Goal: Information Seeking & Learning: Learn about a topic

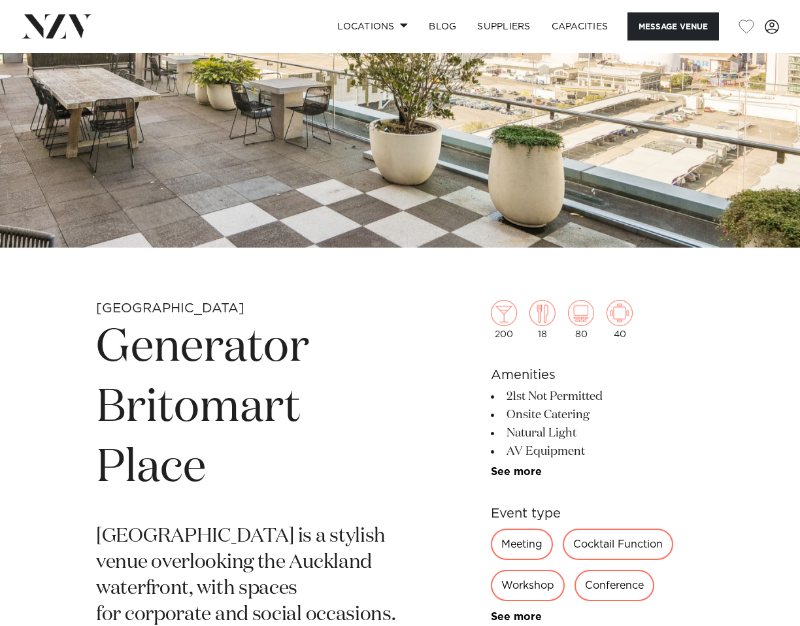
scroll to position [65, 0]
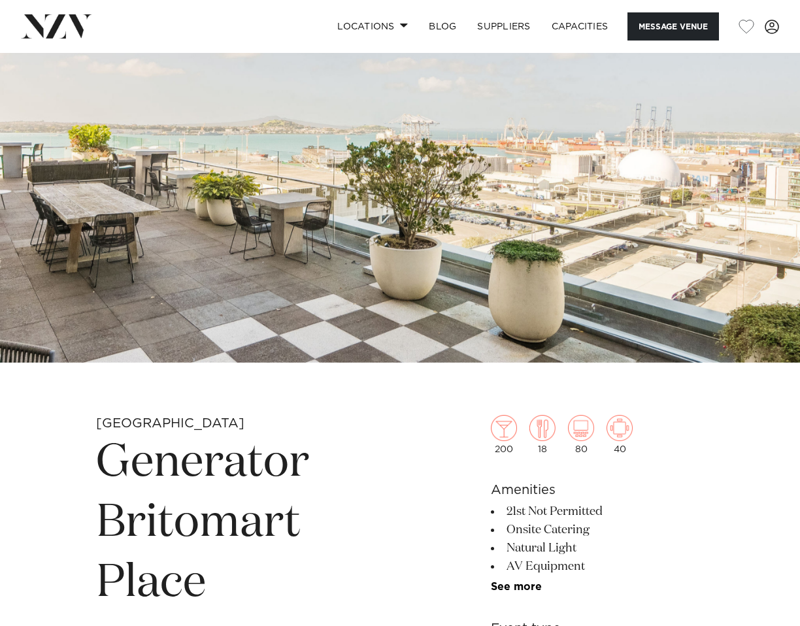
click at [389, 134] on img at bounding box center [400, 175] width 800 height 375
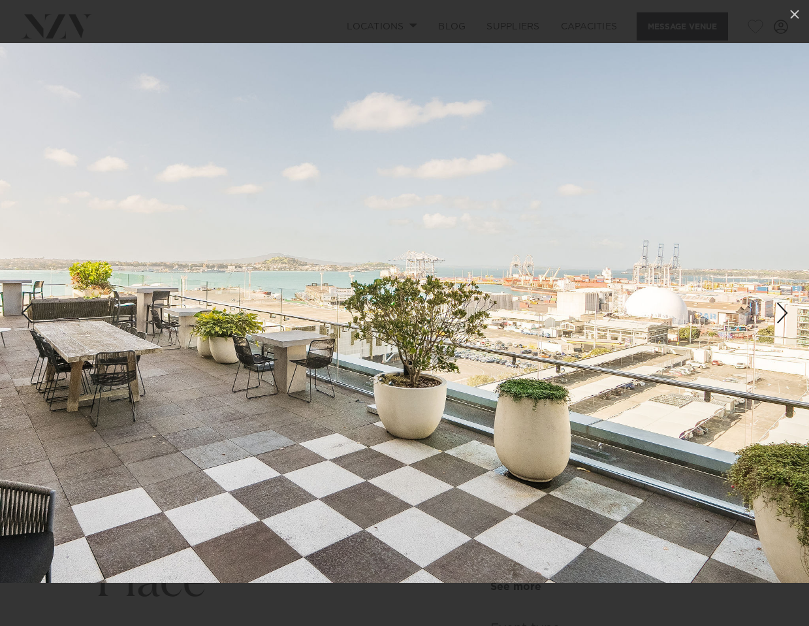
click at [789, 323] on div "Next slide" at bounding box center [783, 313] width 18 height 25
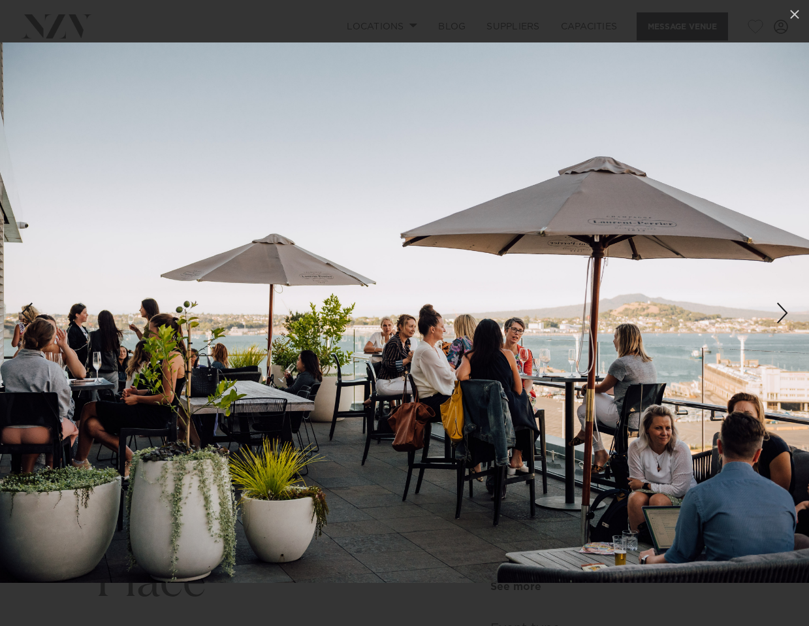
click at [783, 312] on div "Next slide" at bounding box center [783, 313] width 18 height 25
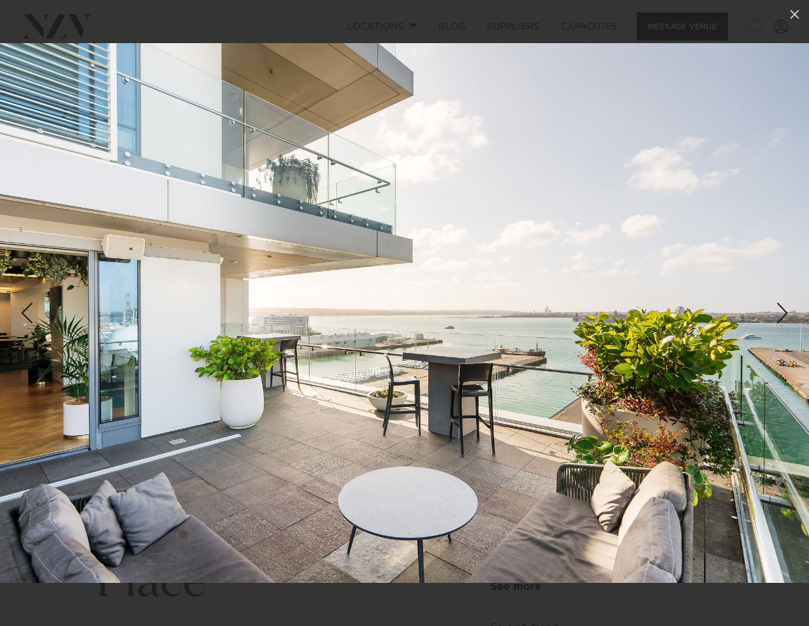
click at [783, 312] on div "Next slide" at bounding box center [783, 313] width 18 height 25
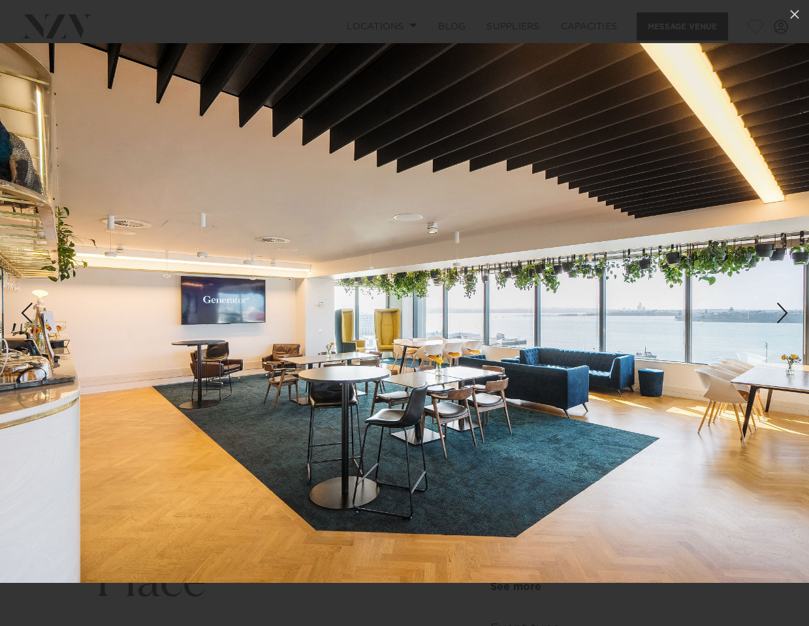
click at [783, 312] on div "Next slide" at bounding box center [783, 313] width 18 height 25
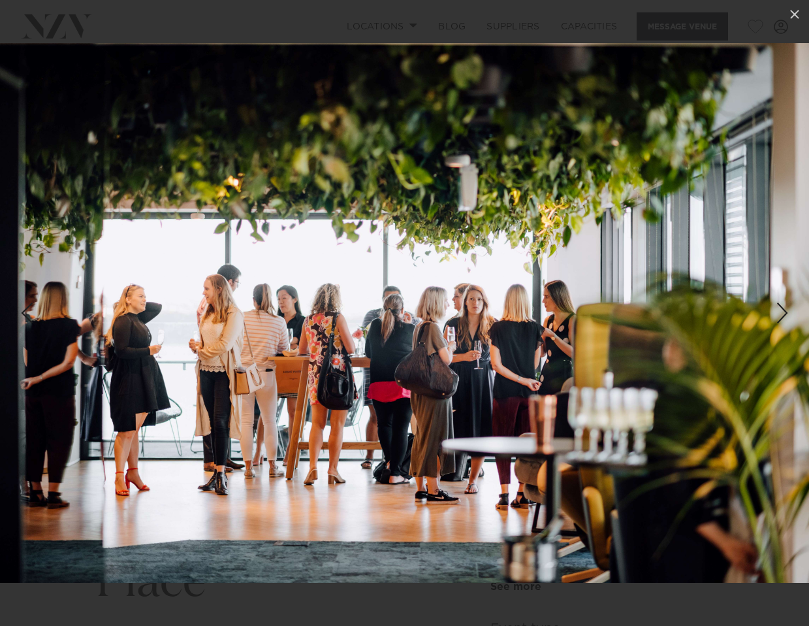
click at [783, 312] on div "Next slide" at bounding box center [783, 313] width 18 height 25
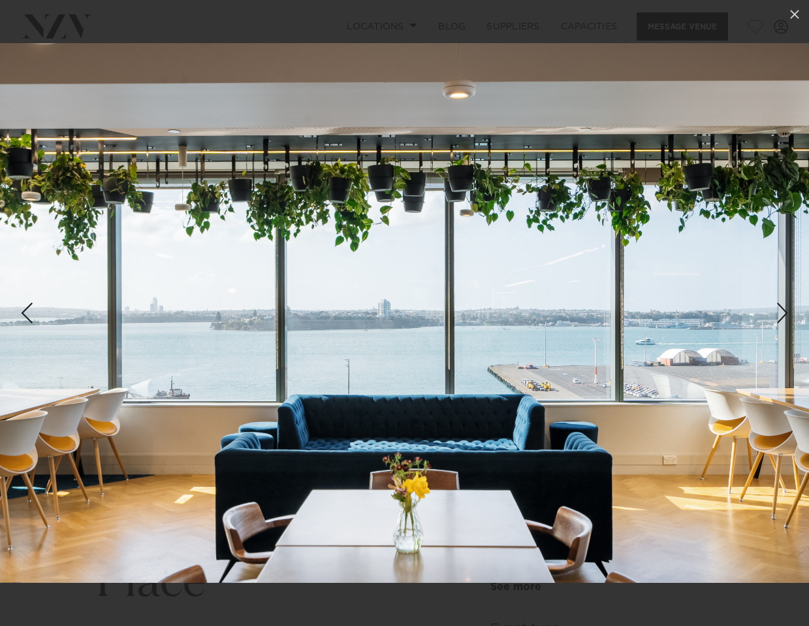
click at [783, 312] on div "Next slide" at bounding box center [783, 313] width 18 height 25
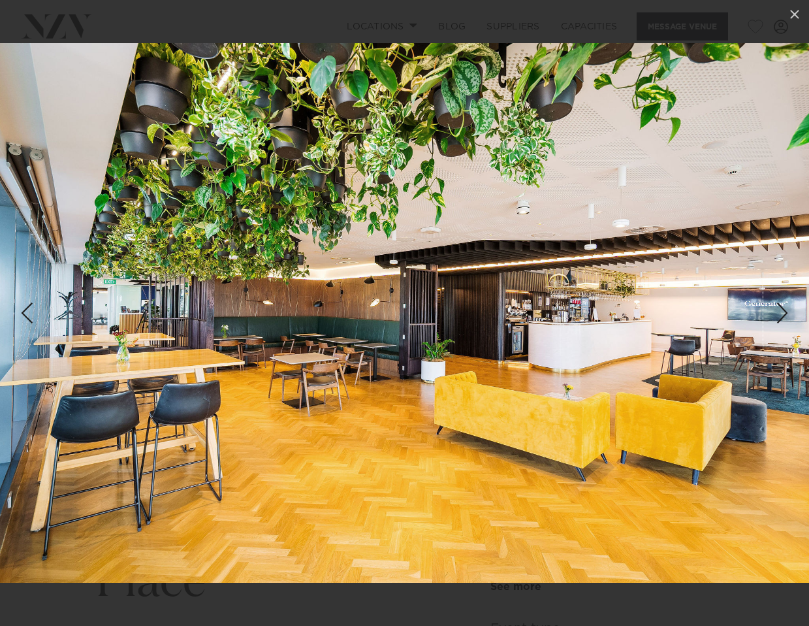
click at [779, 305] on div "Next slide" at bounding box center [783, 313] width 18 height 25
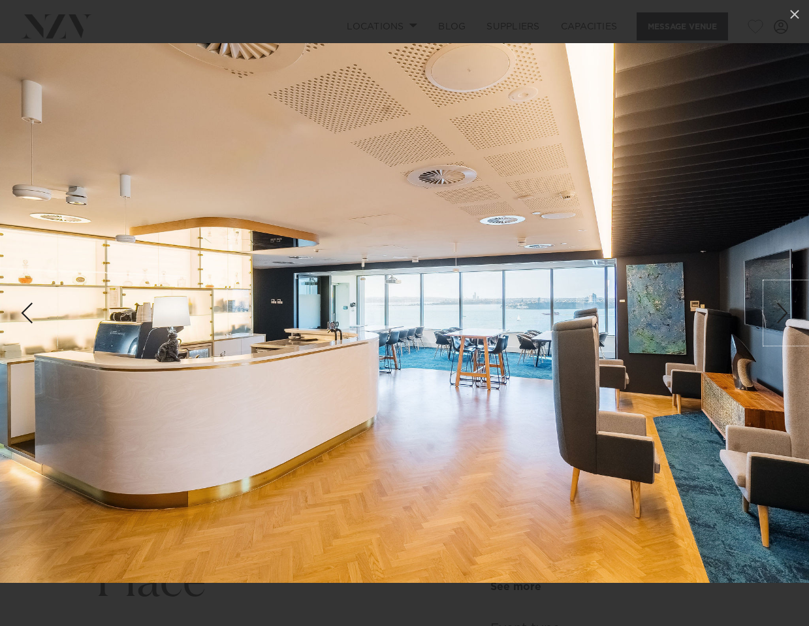
click at [779, 305] on div "Next slide" at bounding box center [783, 313] width 18 height 25
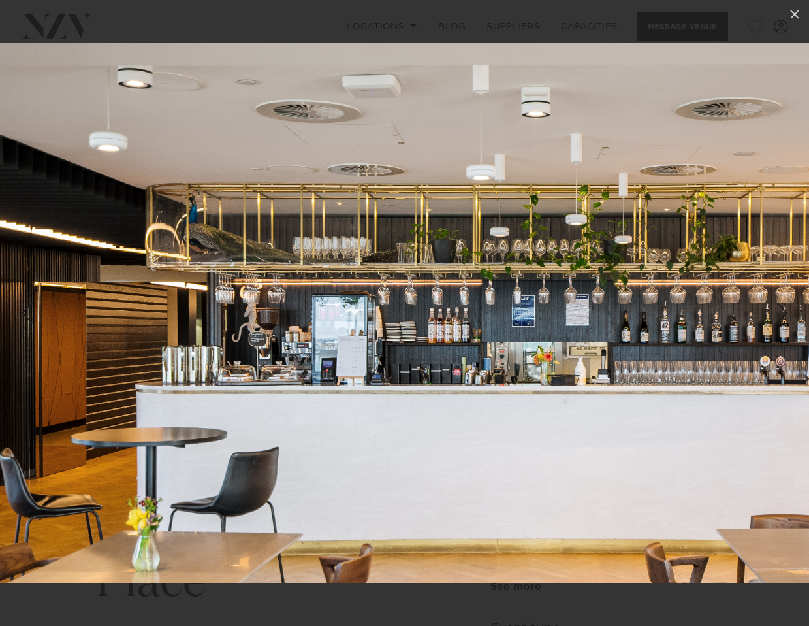
click at [779, 305] on div "Next slide" at bounding box center [783, 313] width 18 height 25
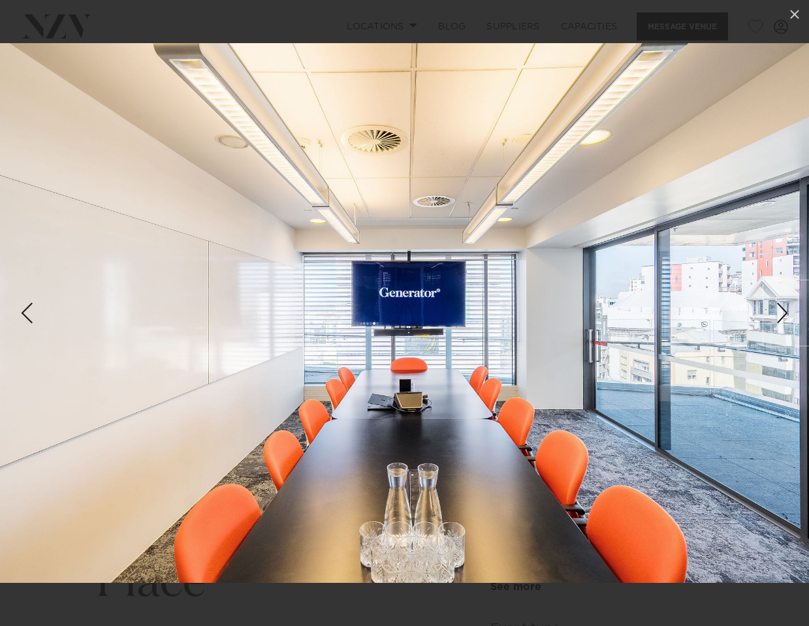
click at [779, 305] on div "Next slide" at bounding box center [783, 313] width 18 height 25
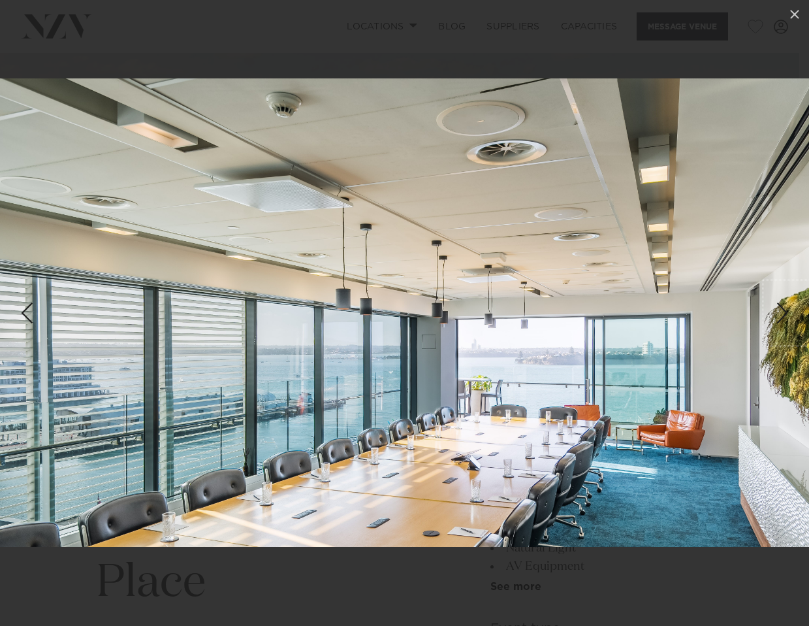
click at [779, 305] on div "Next slide" at bounding box center [783, 313] width 18 height 25
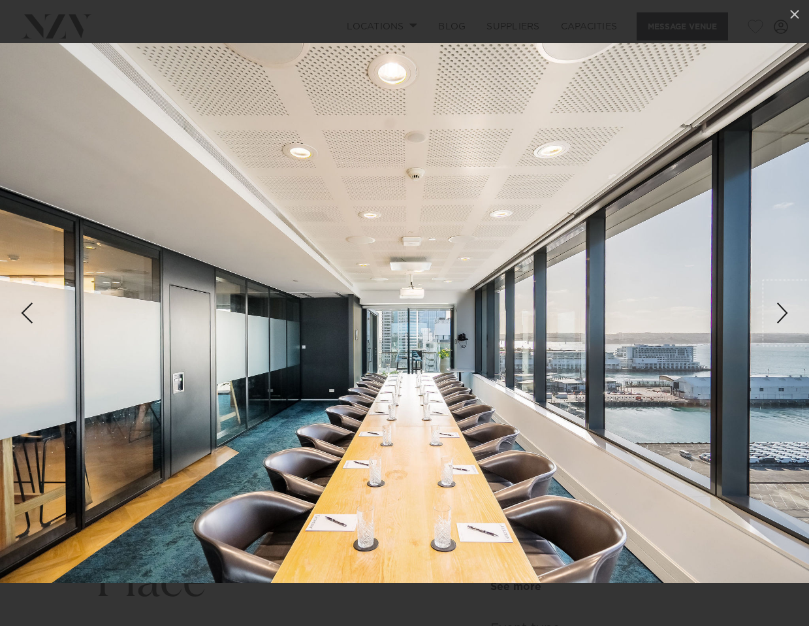
click at [782, 306] on div "Next slide" at bounding box center [783, 313] width 18 height 25
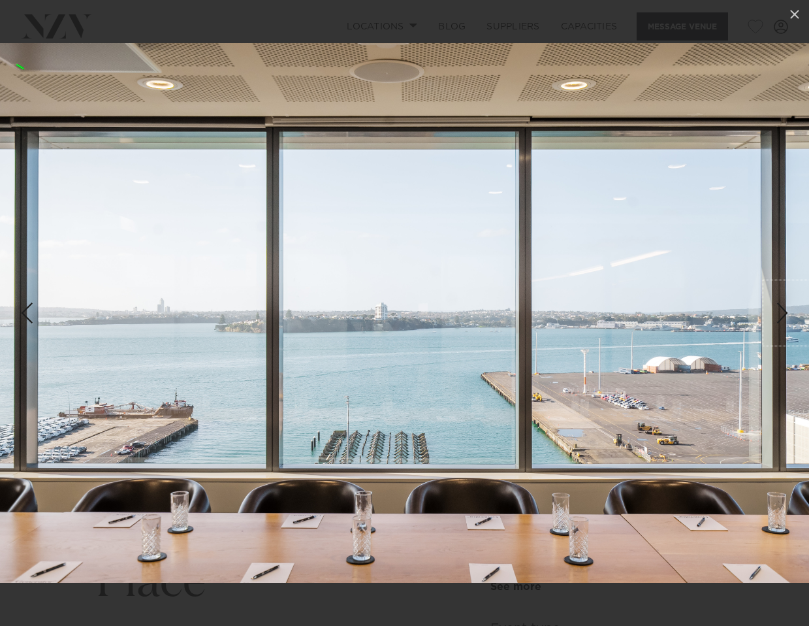
click at [782, 306] on div "Next slide" at bounding box center [783, 313] width 18 height 25
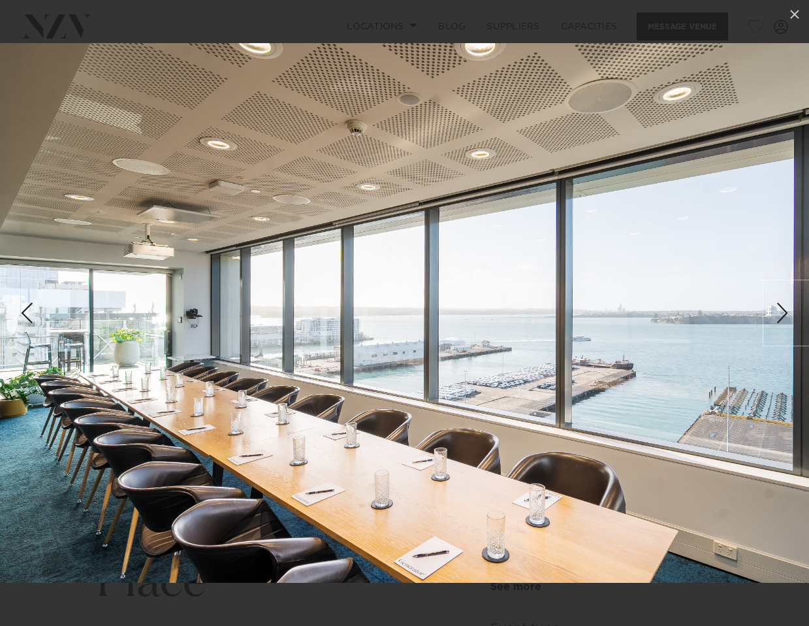
click at [778, 320] on div "Next slide" at bounding box center [783, 313] width 18 height 25
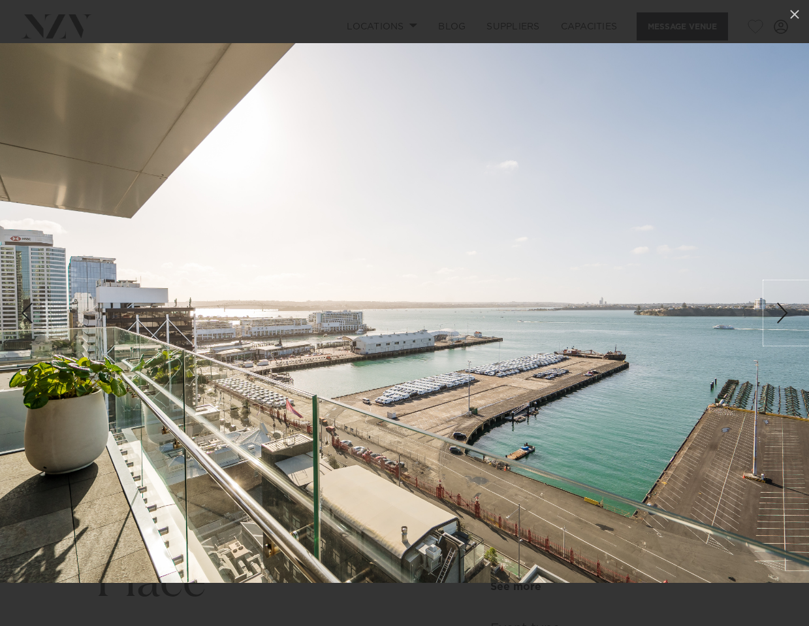
click at [779, 318] on div "Next slide" at bounding box center [783, 313] width 18 height 25
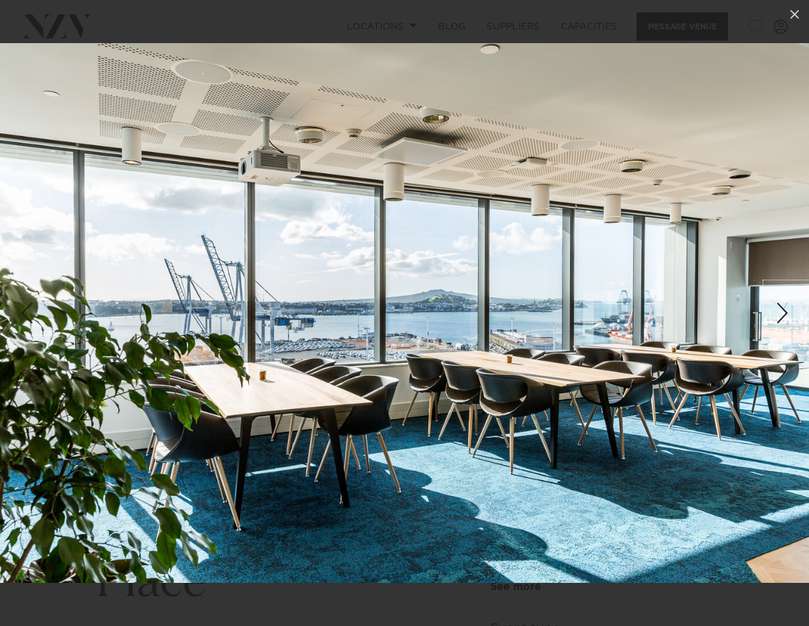
click at [779, 318] on div "Next slide" at bounding box center [783, 313] width 18 height 25
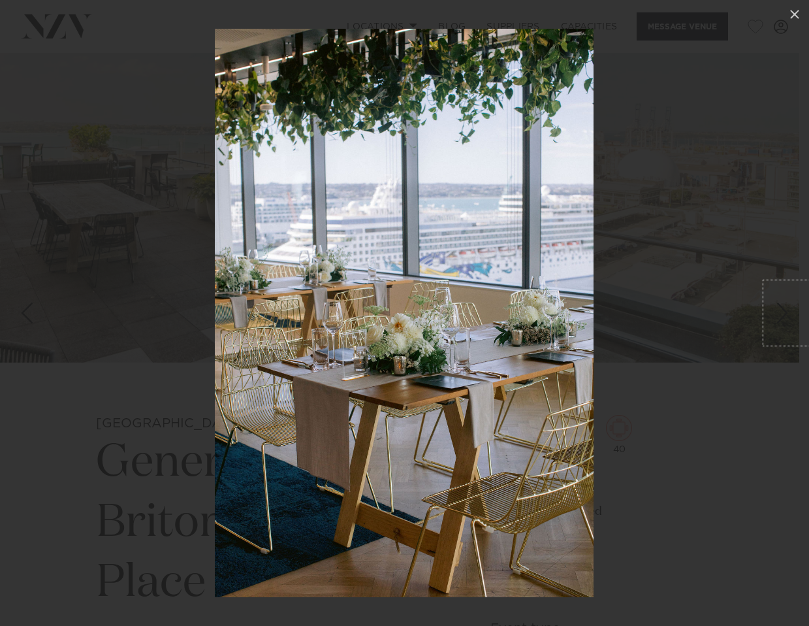
click at [779, 318] on div "Next slide" at bounding box center [783, 313] width 18 height 25
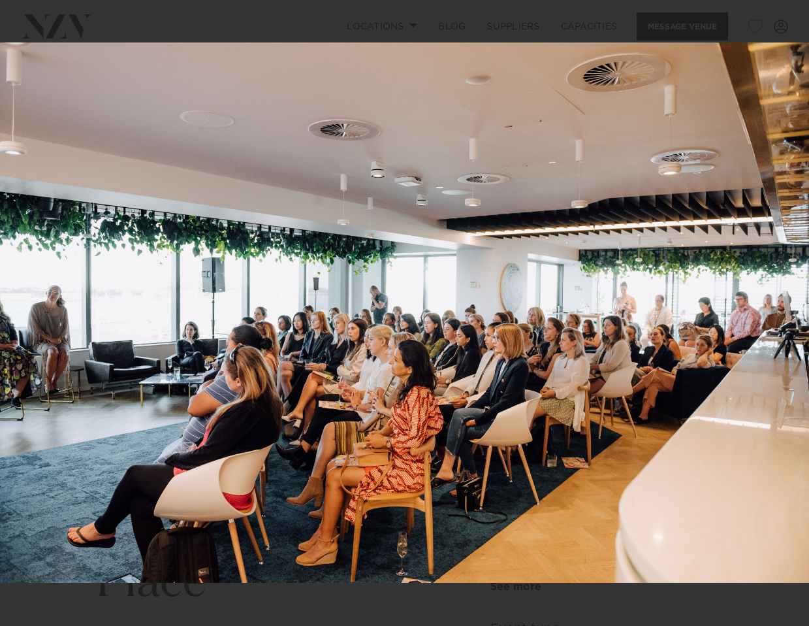
click at [779, 318] on div "18 / 28" at bounding box center [404, 313] width 809 height 626
click at [779, 318] on div "Next slide" at bounding box center [783, 313] width 18 height 25
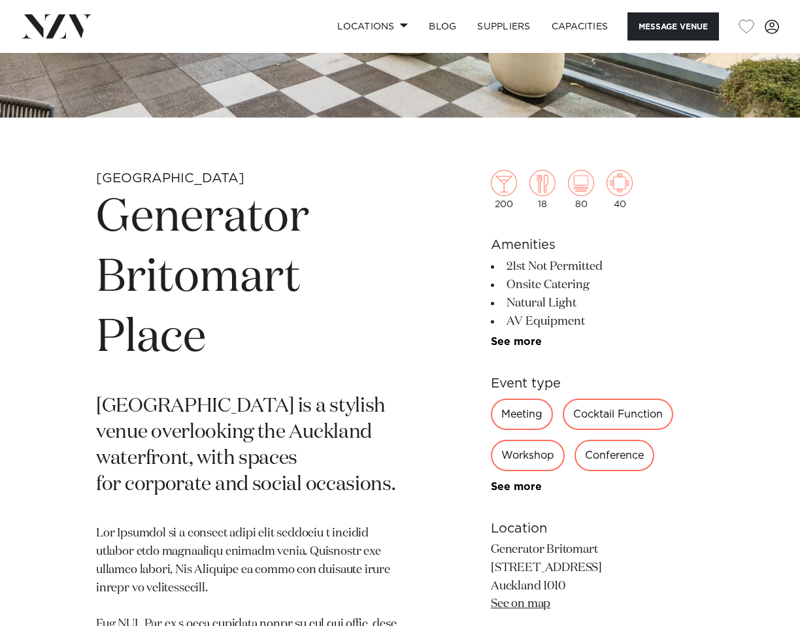
scroll to position [327, 0]
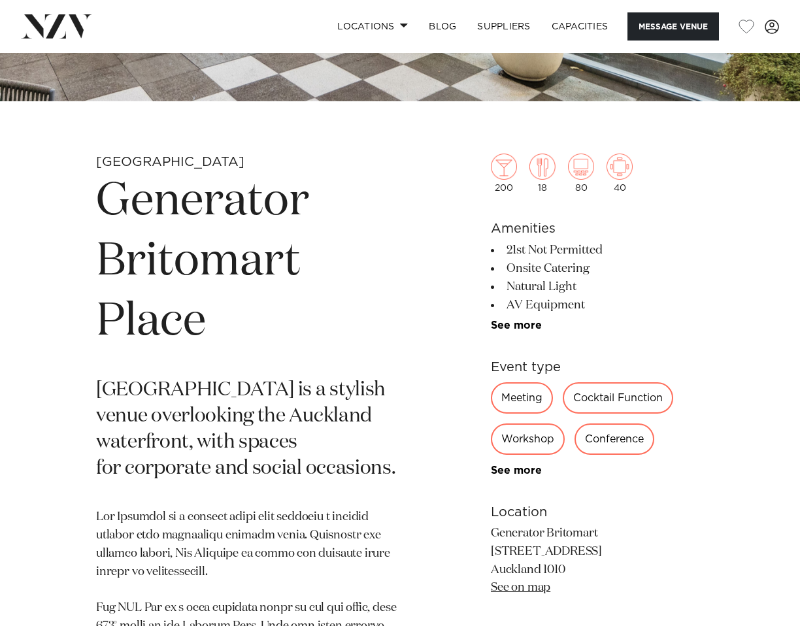
drag, startPoint x: 504, startPoint y: 246, endPoint x: 625, endPoint y: 255, distance: 121.3
click at [625, 255] on li "21st Not Permitted" at bounding box center [597, 250] width 213 height 18
click at [627, 253] on li "21st Not Permitted" at bounding box center [597, 250] width 213 height 18
click at [613, 291] on li "Natural Light" at bounding box center [597, 287] width 213 height 18
click at [522, 329] on link "See more" at bounding box center [542, 325] width 102 height 10
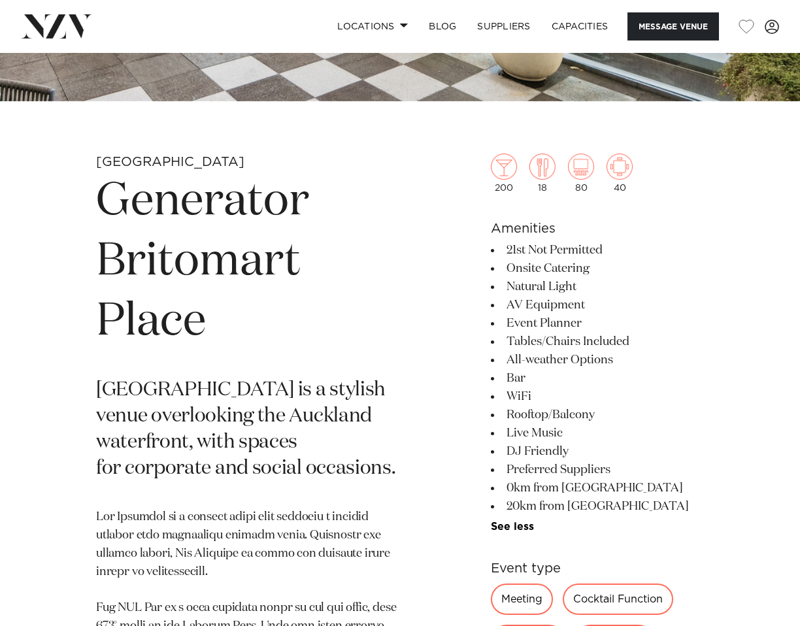
click at [671, 306] on li "AV Equipment" at bounding box center [597, 305] width 213 height 18
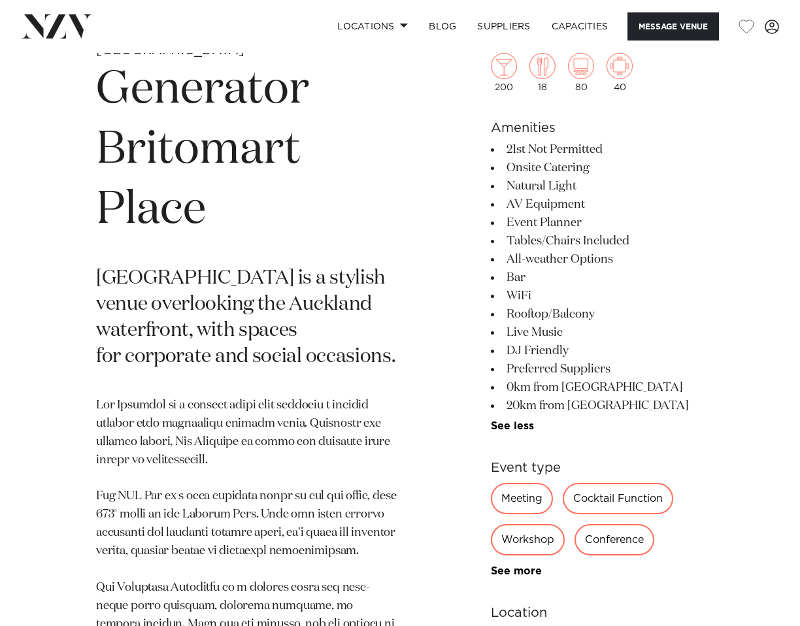
scroll to position [457, 0]
